Goal: Task Accomplishment & Management: Manage account settings

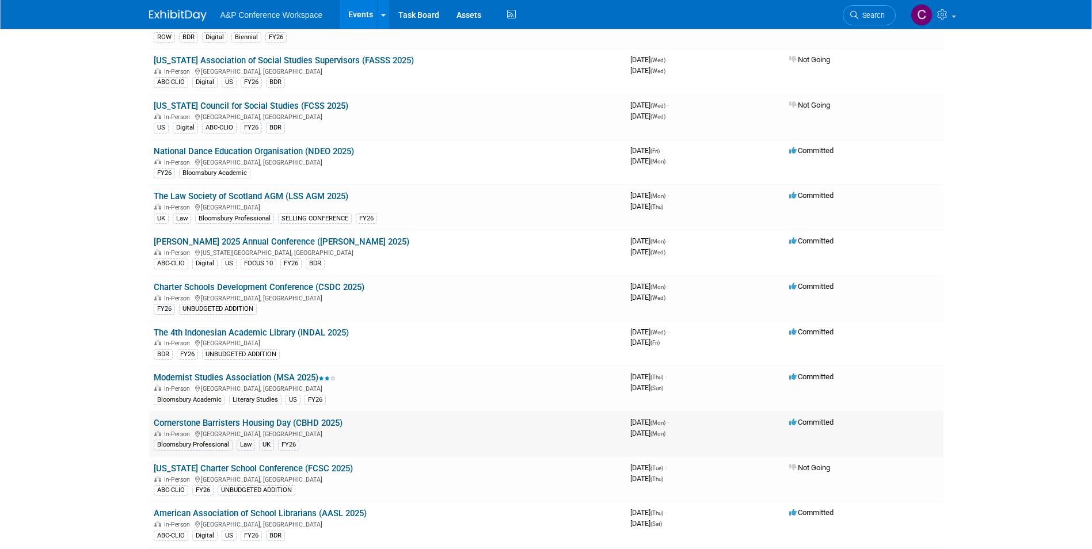
scroll to position [1266, 0]
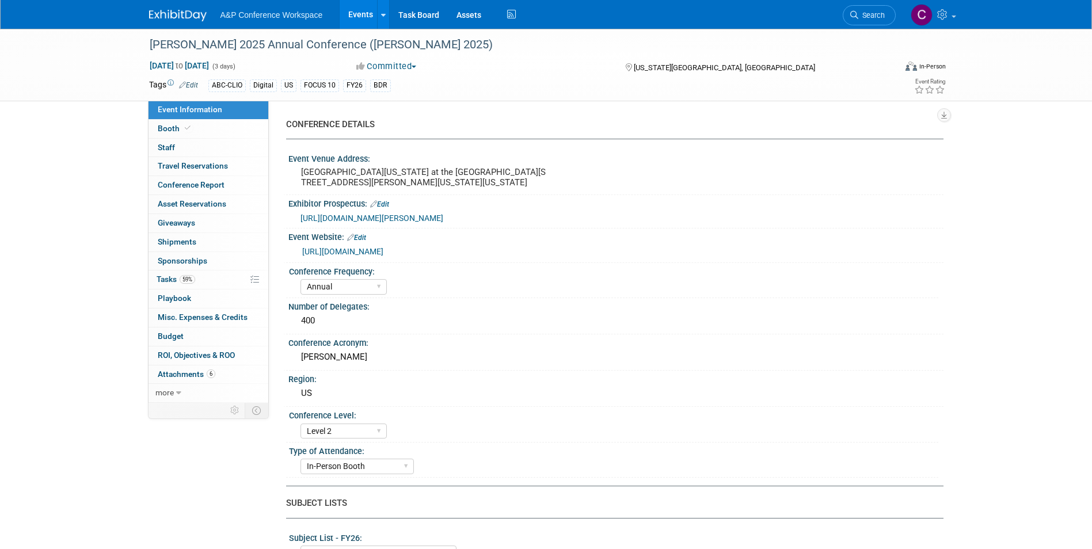
select select "Annual"
select select "Level 2"
select select "In-Person Booth"
select select "Library & Information Science"
select select "Bloomsbury Libraries Unlimited"
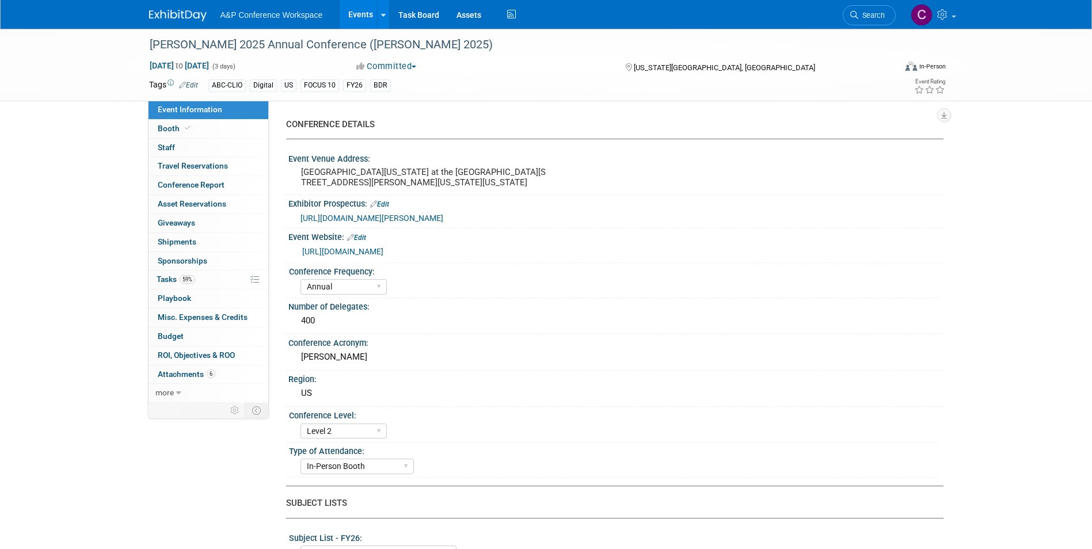
select select "Amanda Oney"
select select "Taylor Thompson"
select select "Rosalie Love"
select select "Brand/Subject Presence​"
